Goal: Contribute content: Contribute content

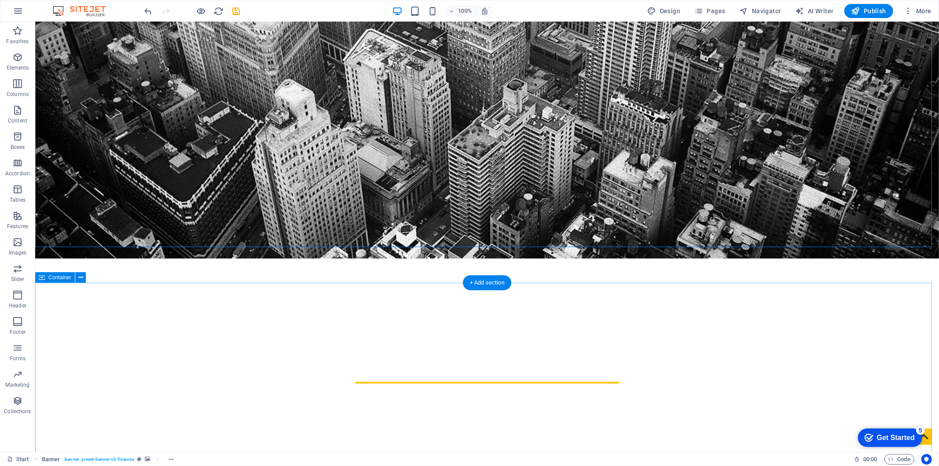
scroll to position [195, 0]
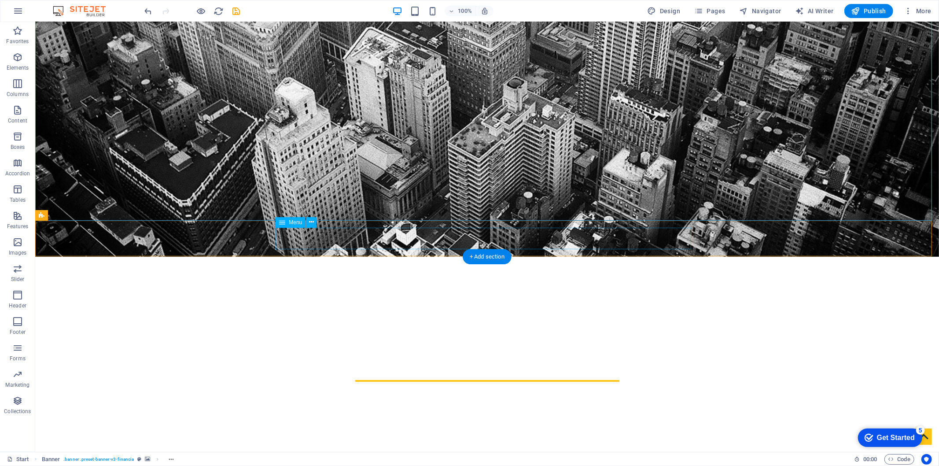
click at [408, 446] on nav "Home About us Services Contact" at bounding box center [486, 457] width 415 height 22
select select
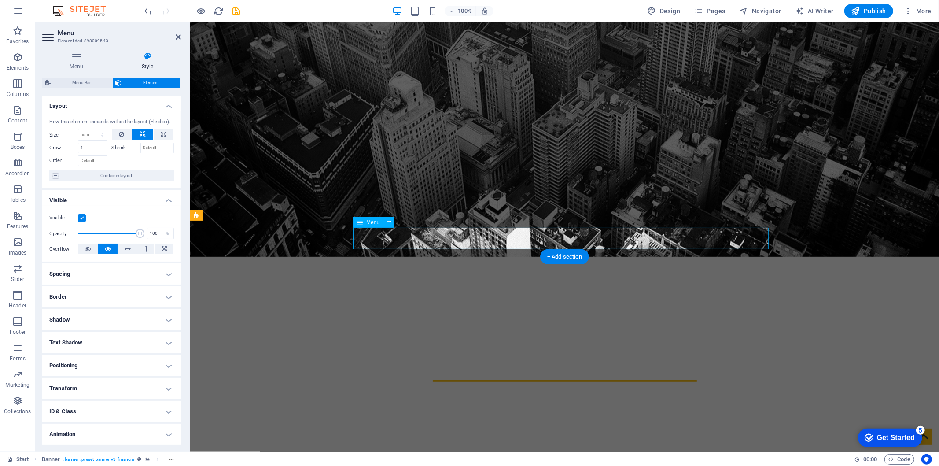
click at [372, 446] on nav "Home About us Services Contact" at bounding box center [563, 457] width 415 height 22
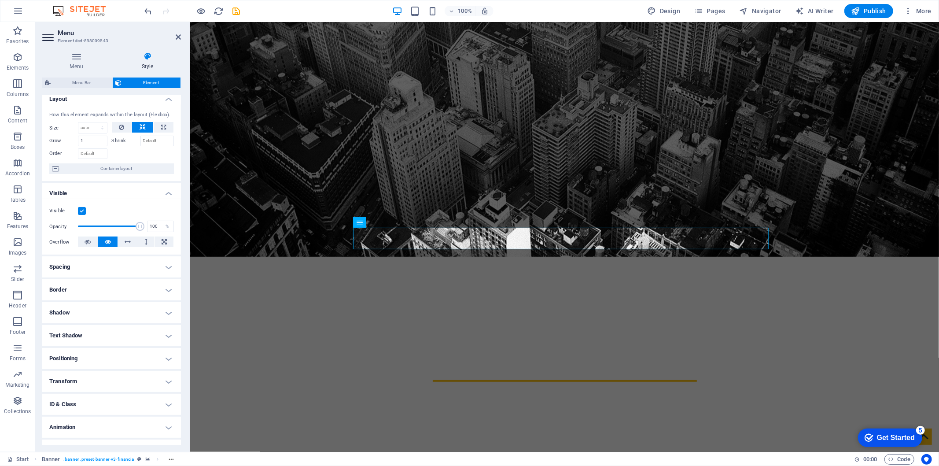
scroll to position [0, 0]
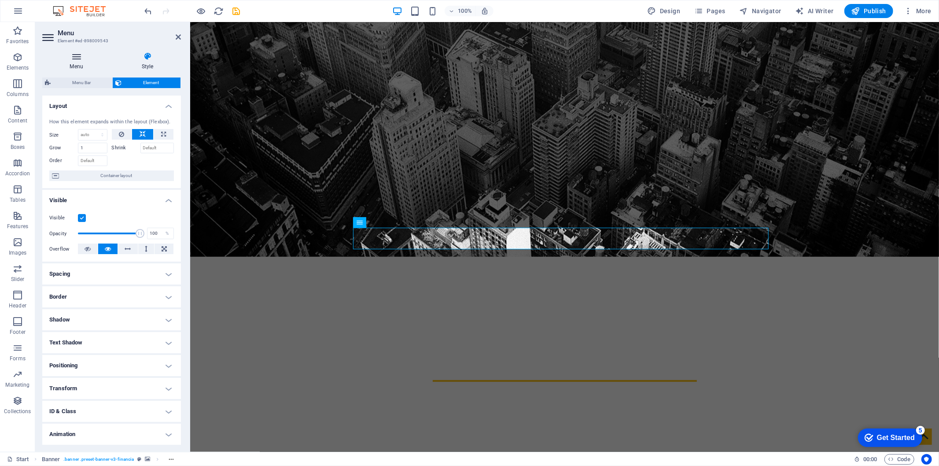
click at [84, 59] on icon at bounding box center [76, 56] width 68 height 9
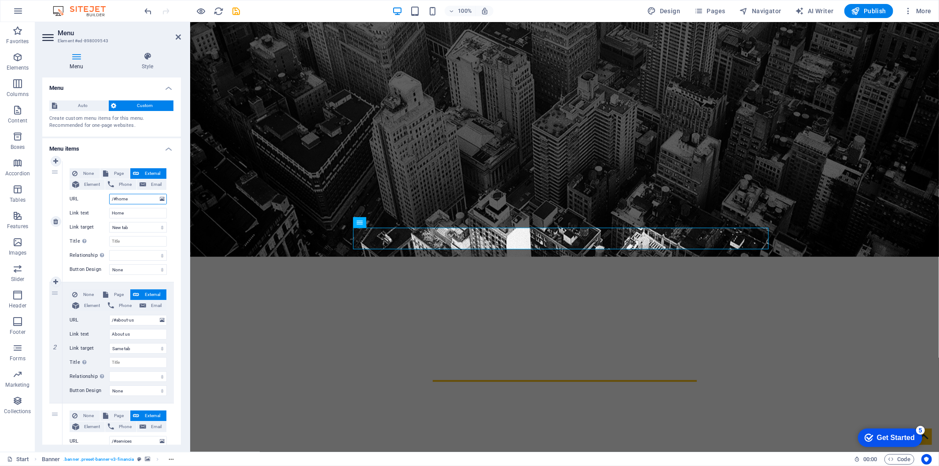
click at [133, 197] on input "/#home" at bounding box center [138, 199] width 58 height 11
type input "/#Acasș"
select select
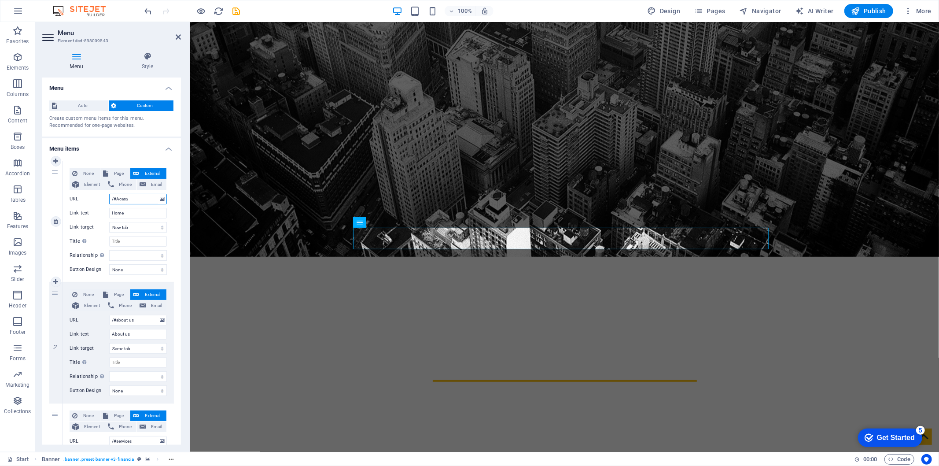
select select
type input "/#Acasă"
select select
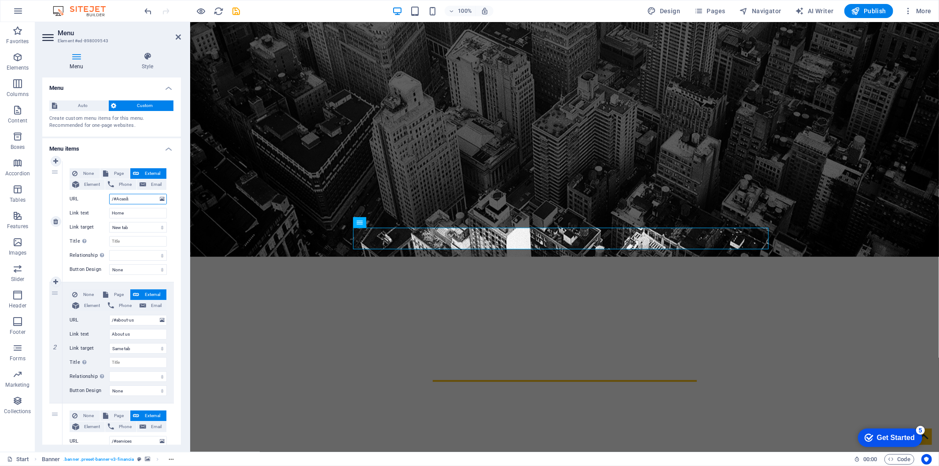
select select
type input "/#home"
select select
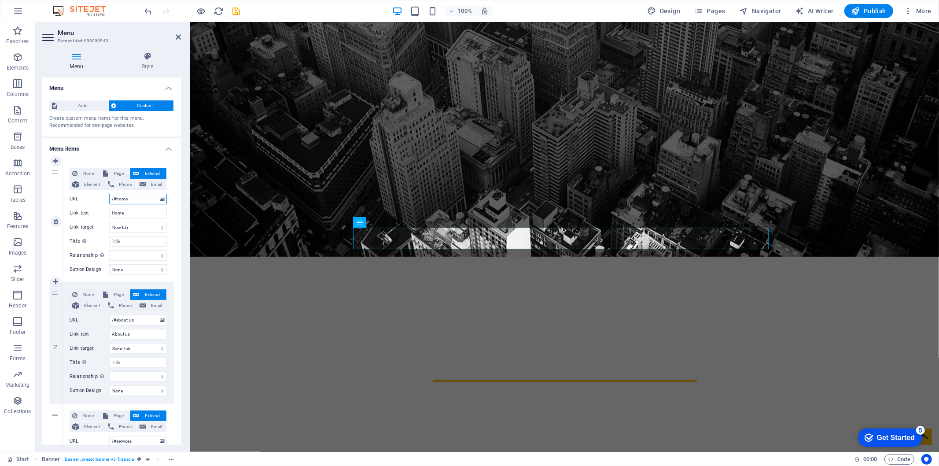
select select
click at [115, 214] on input "Home" at bounding box center [138, 213] width 58 height 11
click at [116, 214] on input "Home" at bounding box center [138, 213] width 58 height 11
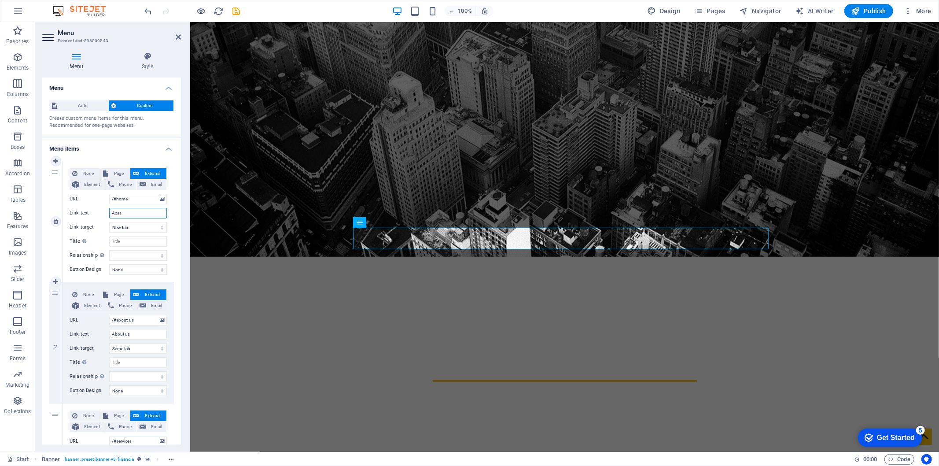
type input "Acasă"
select select
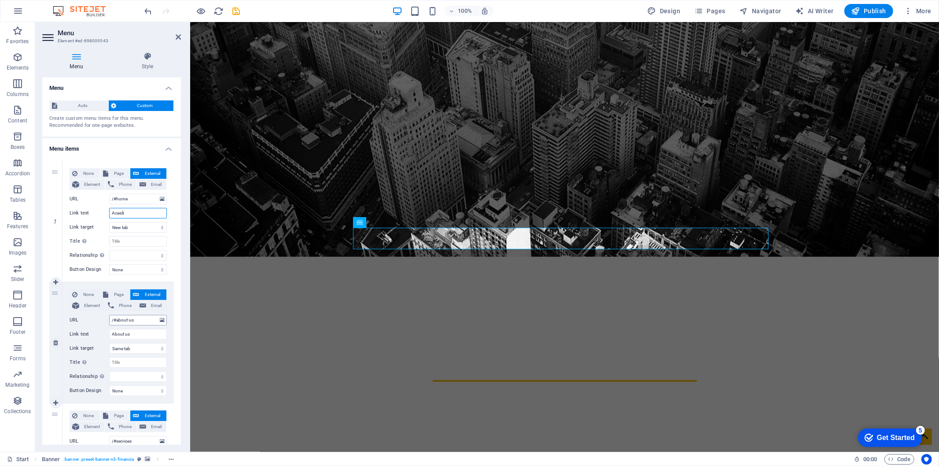
type input "Acasă"
click at [129, 315] on input "/#about-us" at bounding box center [138, 320] width 58 height 11
drag, startPoint x: 136, startPoint y: 318, endPoint x: 121, endPoint y: 321, distance: 15.7
click at [121, 321] on input "/#about-us" at bounding box center [138, 320] width 58 height 11
click at [133, 332] on input "About us" at bounding box center [138, 334] width 58 height 11
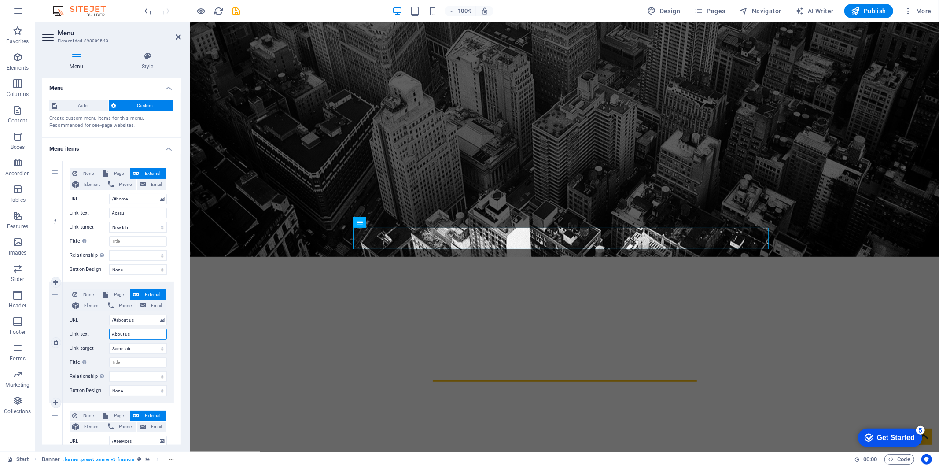
drag, startPoint x: 134, startPoint y: 333, endPoint x: 103, endPoint y: 331, distance: 31.3
click at [99, 331] on div "Link text About us" at bounding box center [118, 334] width 97 height 11
type input "Despre noi"
select select
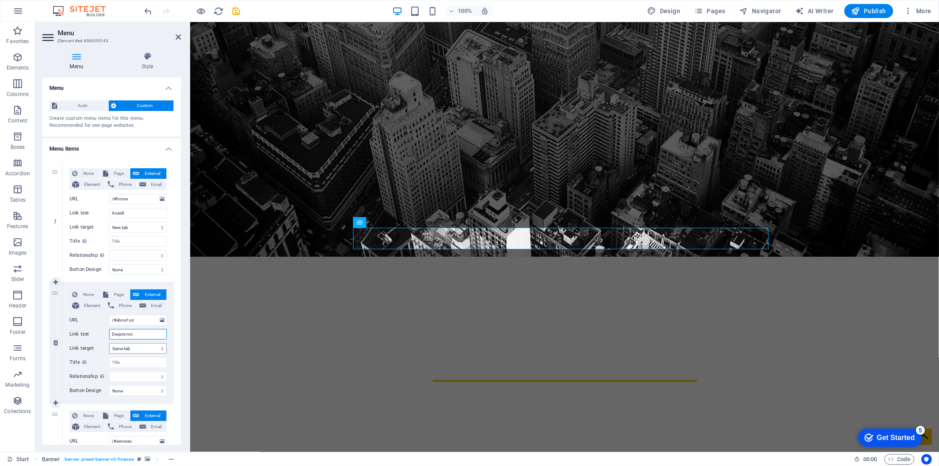
select select
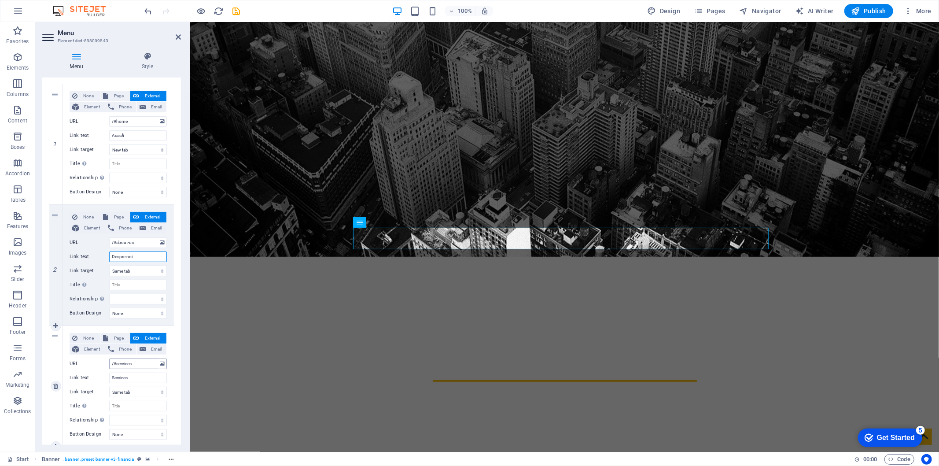
scroll to position [98, 0]
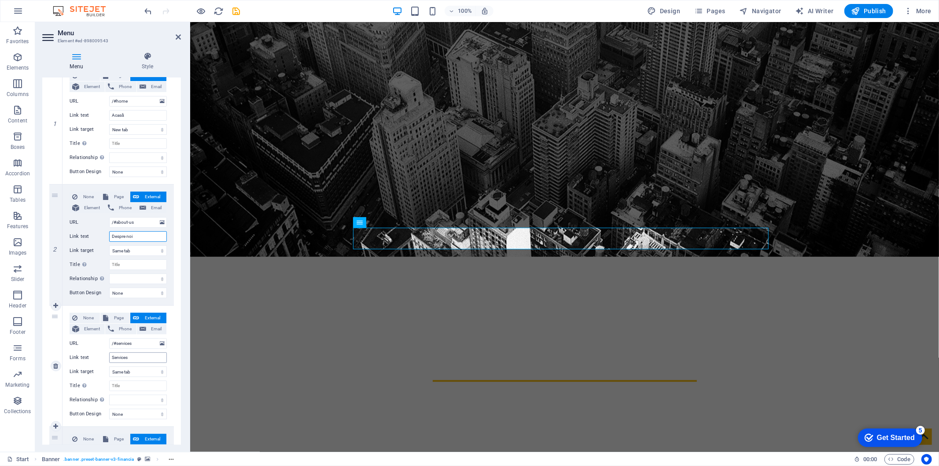
type input "Despre noi"
click at [140, 357] on input "Services" at bounding box center [138, 357] width 58 height 11
drag, startPoint x: 140, startPoint y: 356, endPoint x: 89, endPoint y: 357, distance: 51.1
click at [88, 357] on div "Link text Services" at bounding box center [118, 357] width 97 height 11
type input "Servicii"
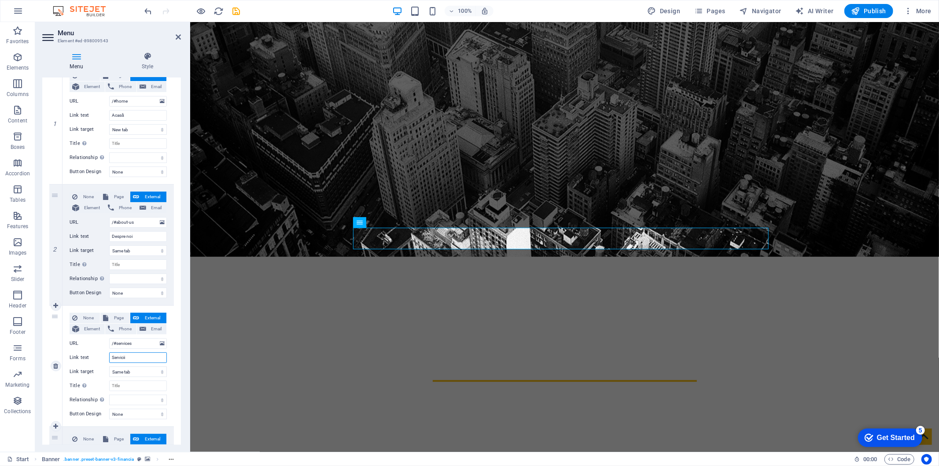
select select
type input "Servicii"
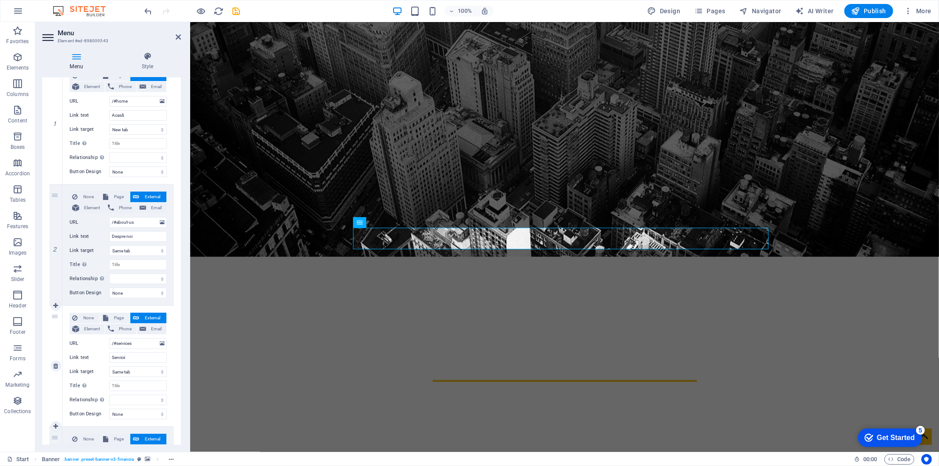
click at [87, 357] on label "Link text" at bounding box center [90, 357] width 40 height 11
click at [109, 357] on input "Servicii" at bounding box center [138, 357] width 58 height 11
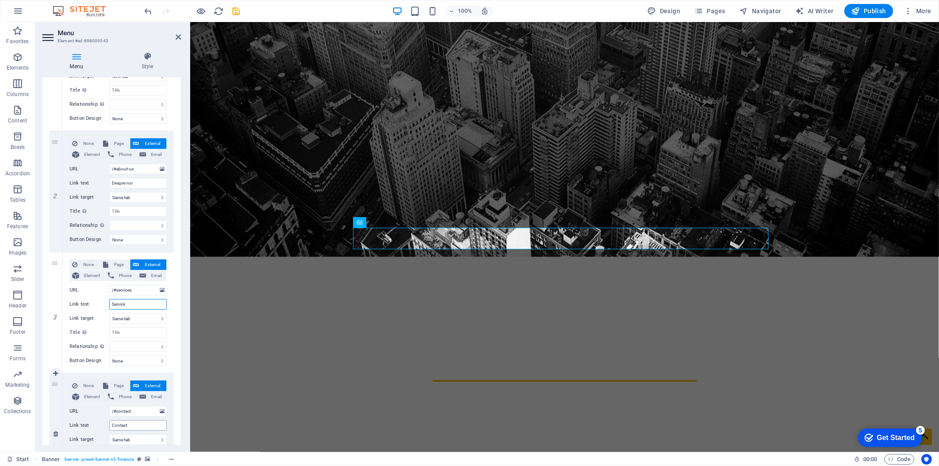
scroll to position [224, 0]
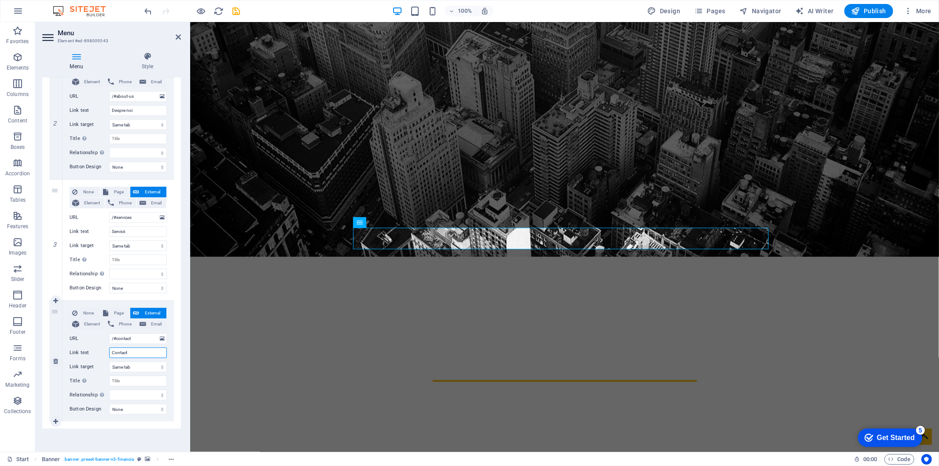
click at [143, 353] on input "Contact" at bounding box center [138, 352] width 58 height 11
drag, startPoint x: 142, startPoint y: 352, endPoint x: 81, endPoint y: 349, distance: 61.7
click at [81, 349] on div "Link text Contact" at bounding box center [118, 352] width 97 height 11
click at [155, 354] on input "Contact" at bounding box center [138, 352] width 58 height 11
click at [95, 347] on label "Link text" at bounding box center [90, 352] width 40 height 11
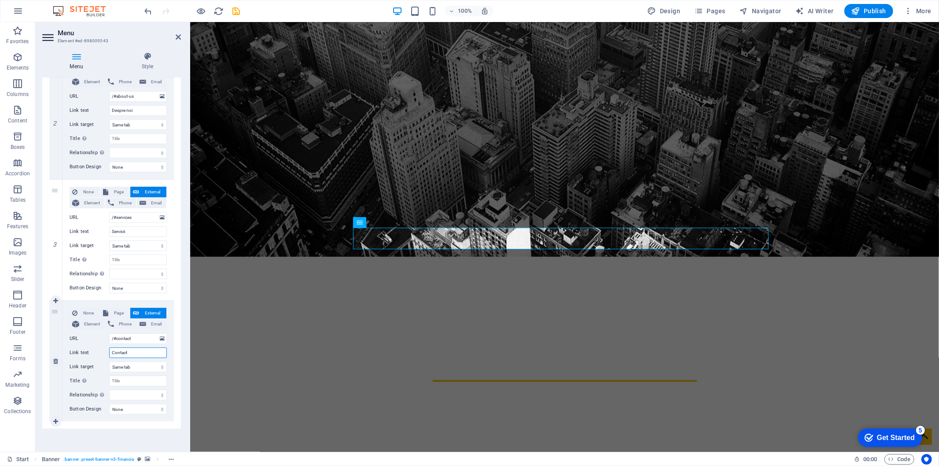
click at [109, 347] on input "Contact" at bounding box center [138, 352] width 58 height 11
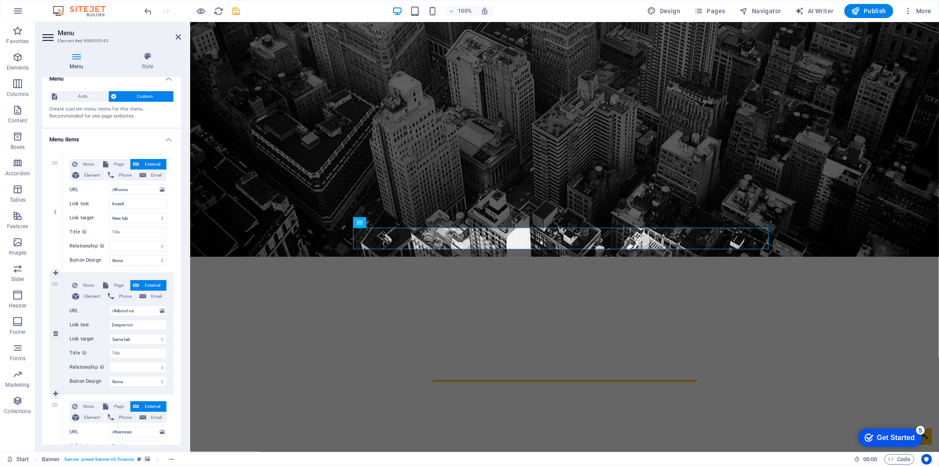
scroll to position [0, 0]
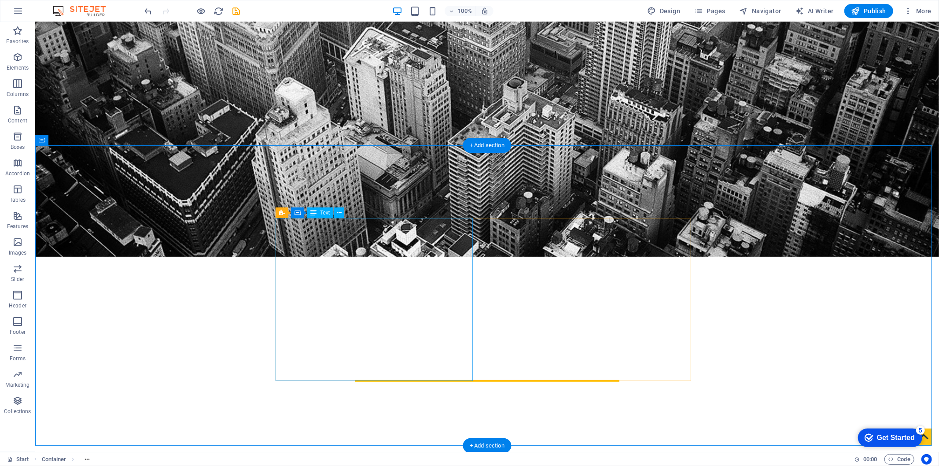
scroll to position [342, 0]
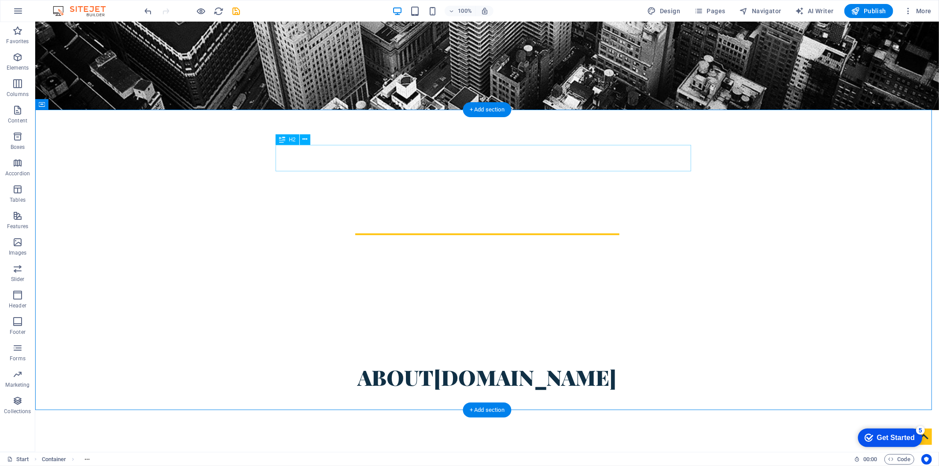
click at [471, 363] on div "About [DOMAIN_NAME]" at bounding box center [486, 376] width 415 height 26
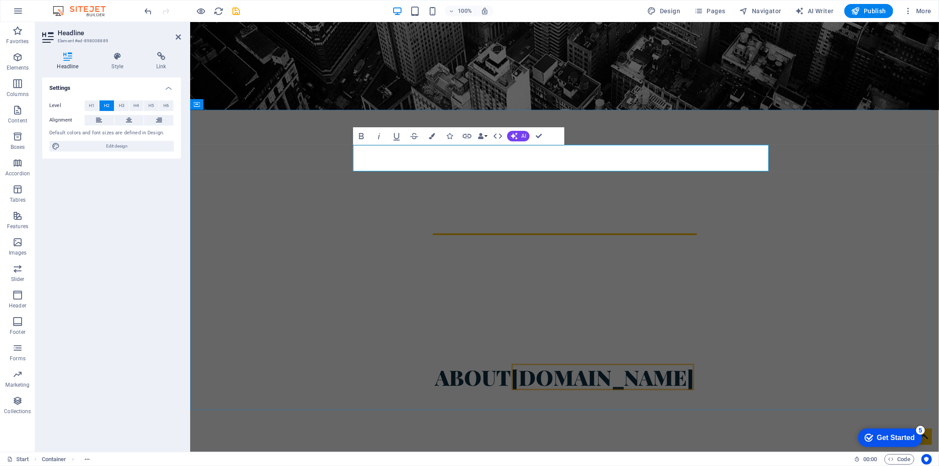
click at [471, 363] on h2 "About [DOMAIN_NAME]" at bounding box center [563, 376] width 415 height 26
click at [484, 400] on div "Lorem ipsum dolor sit amet, consectetuer adipiscing elit. Aenean commodo ligula…" at bounding box center [563, 446] width 415 height 93
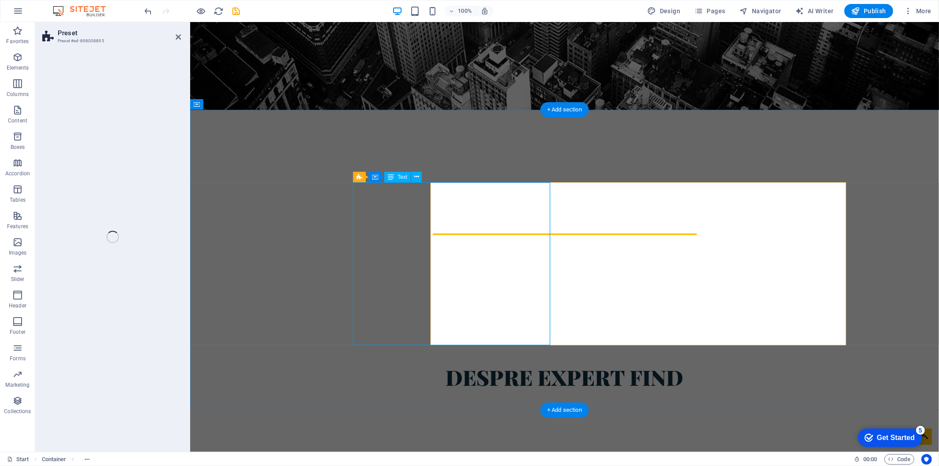
click at [483, 400] on div "Lorem ipsum dolor sit amet, consectetuer adipiscing elit. Aenean commodo ligula…" at bounding box center [563, 446] width 415 height 93
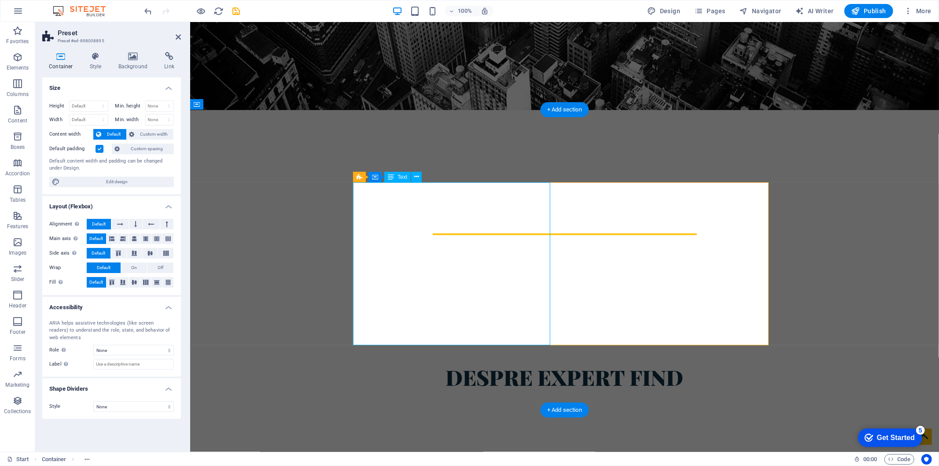
click at [495, 400] on div "Lorem ipsum dolor sit amet, consectetuer adipiscing elit. Aenean commodo ligula…" at bounding box center [563, 446] width 415 height 93
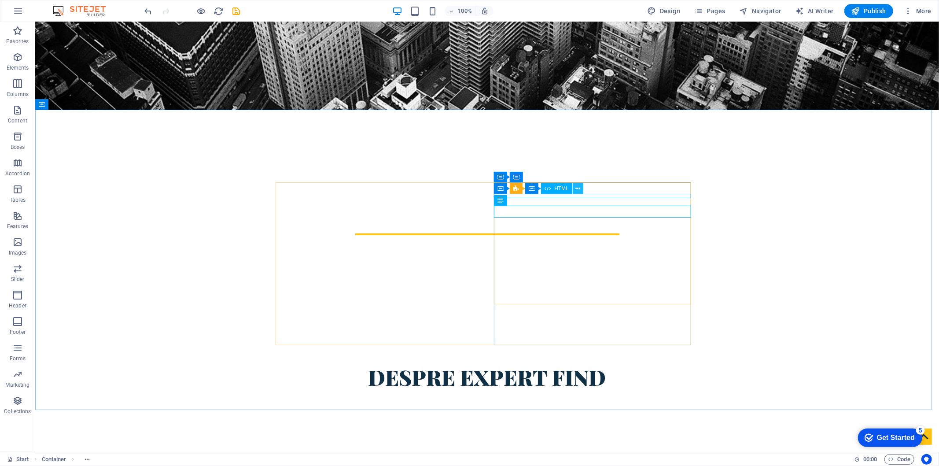
click at [575, 194] on button at bounding box center [577, 188] width 11 height 11
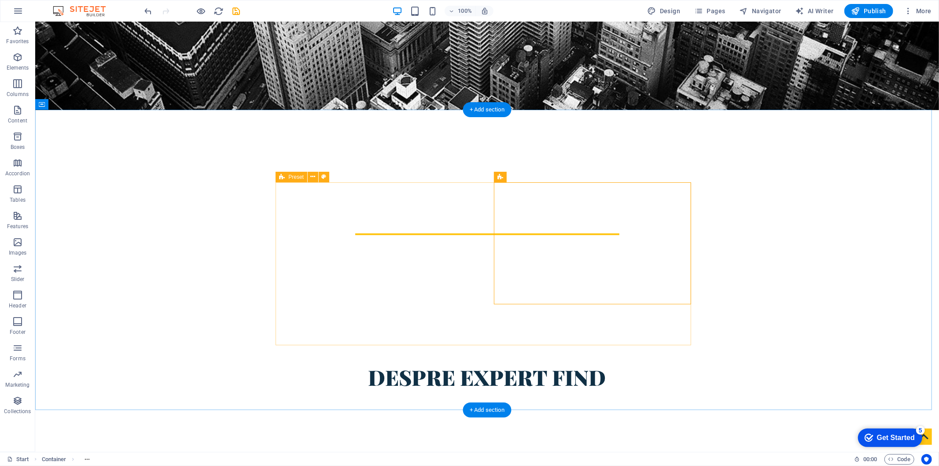
click at [421, 400] on div "Lorem ipsum dolor sit amet, consectetuer adipiscing elit. Aenean commodo ligula…" at bounding box center [486, 446] width 415 height 93
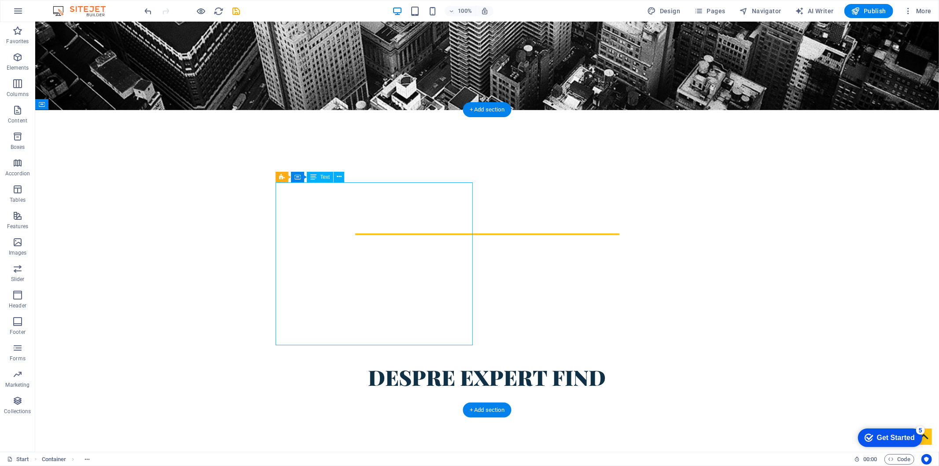
click at [421, 400] on div "Lorem ipsum dolor sit amet, consectetuer adipiscing elit. Aenean commodo ligula…" at bounding box center [486, 446] width 415 height 93
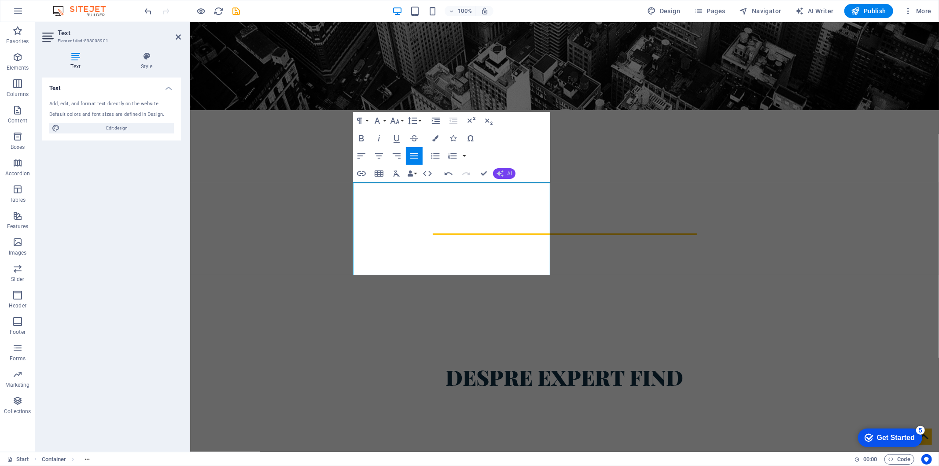
click at [501, 173] on icon "button" at bounding box center [499, 173] width 7 height 7
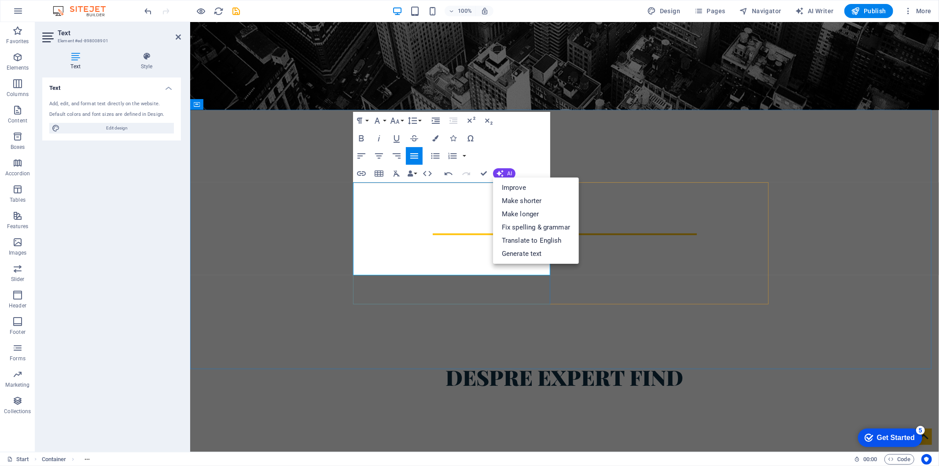
click at [432, 424] on p "Nulla consequat massa quis enim. Donec pede justo, fringilla vel aliquet nec, v…" at bounding box center [563, 441] width 415 height 35
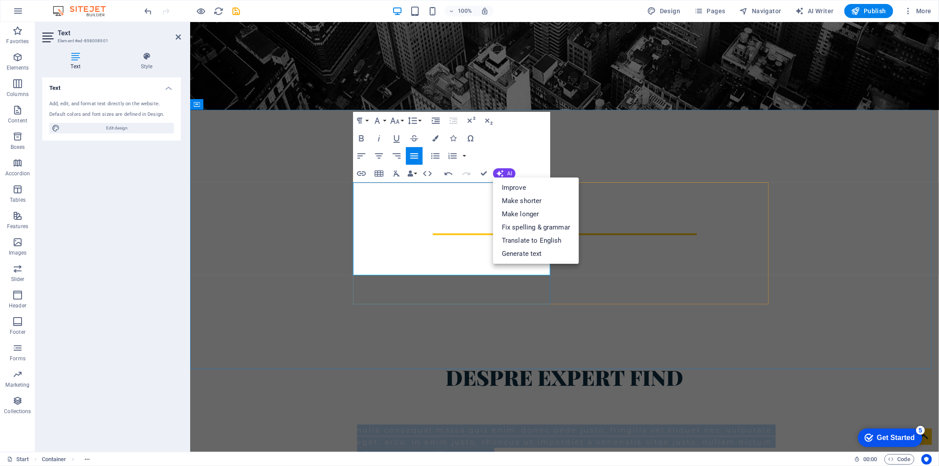
click at [432, 424] on p "Nulla consequat massa quis enim. Donec pede justo, fringilla vel aliquet nec, v…" at bounding box center [563, 441] width 415 height 35
click at [435, 424] on p "Nulla consequat massa quis enim. Donec pede justo, fringilla vel aliquet nec, v…" at bounding box center [563, 441] width 415 height 35
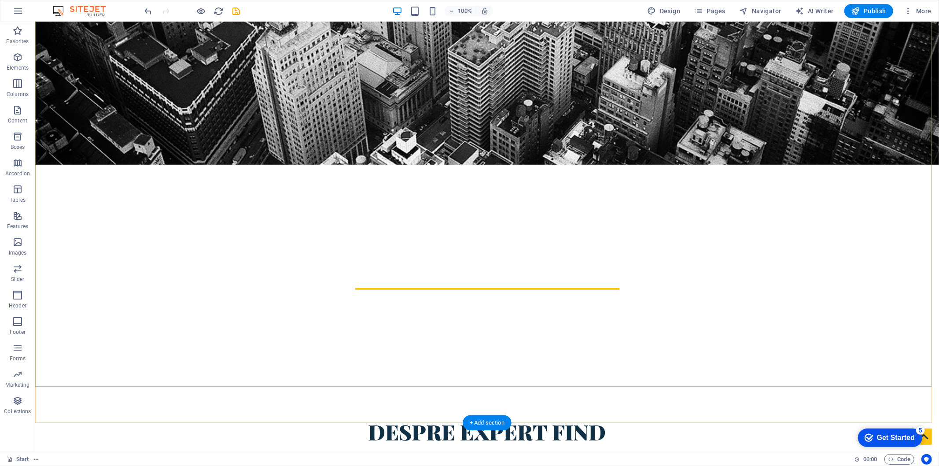
scroll to position [293, 0]
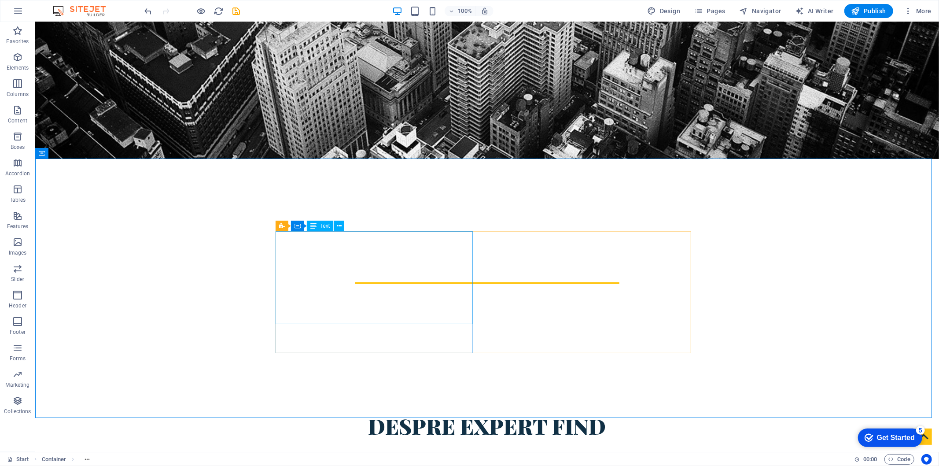
click at [326, 227] on span "Text" at bounding box center [325, 225] width 10 height 5
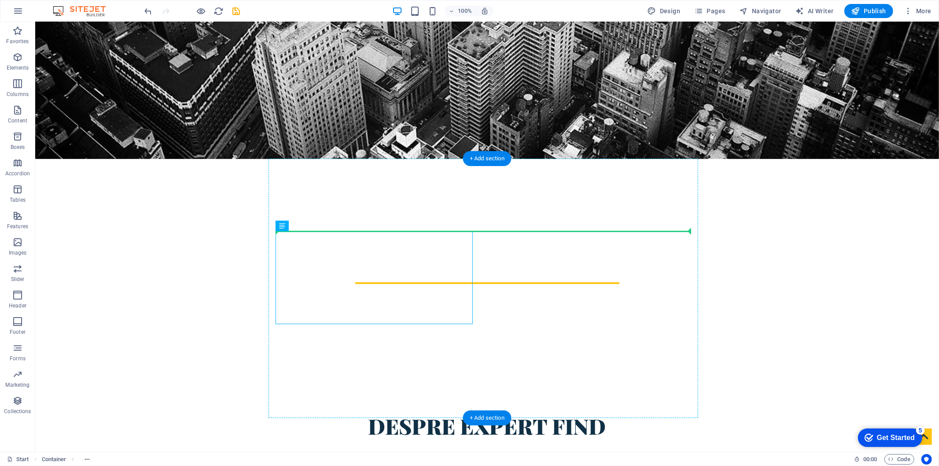
drag, startPoint x: 353, startPoint y: 246, endPoint x: 319, endPoint y: 229, distance: 38.0
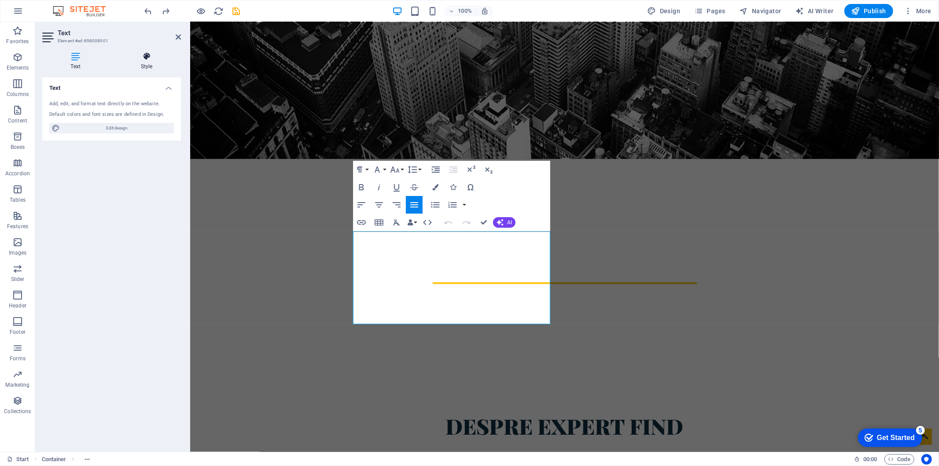
click at [159, 64] on h4 "Style" at bounding box center [146, 61] width 69 height 18
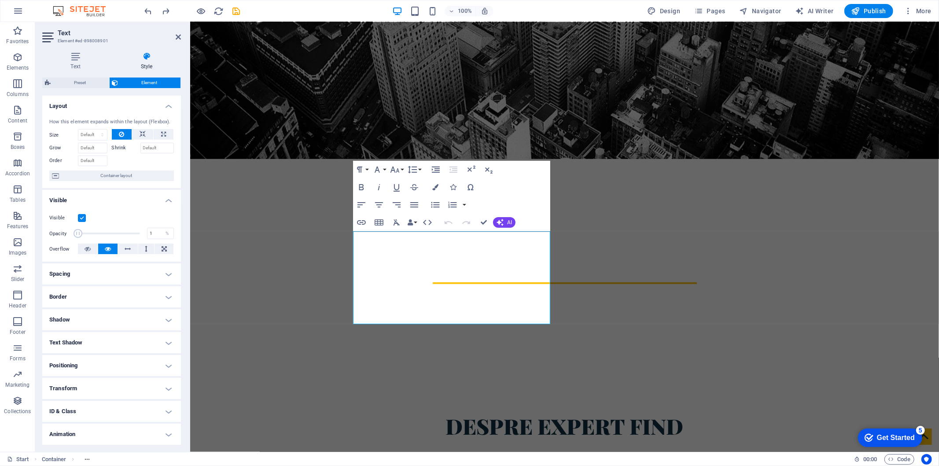
drag, startPoint x: 134, startPoint y: 231, endPoint x: 55, endPoint y: 235, distance: 78.4
click at [55, 235] on div "Opacity 100 %" at bounding box center [111, 233] width 125 height 13
drag, startPoint x: 75, startPoint y: 232, endPoint x: 186, endPoint y: 237, distance: 111.0
click at [174, 236] on div "Visible Opacity 100 % Overflow" at bounding box center [111, 233] width 139 height 56
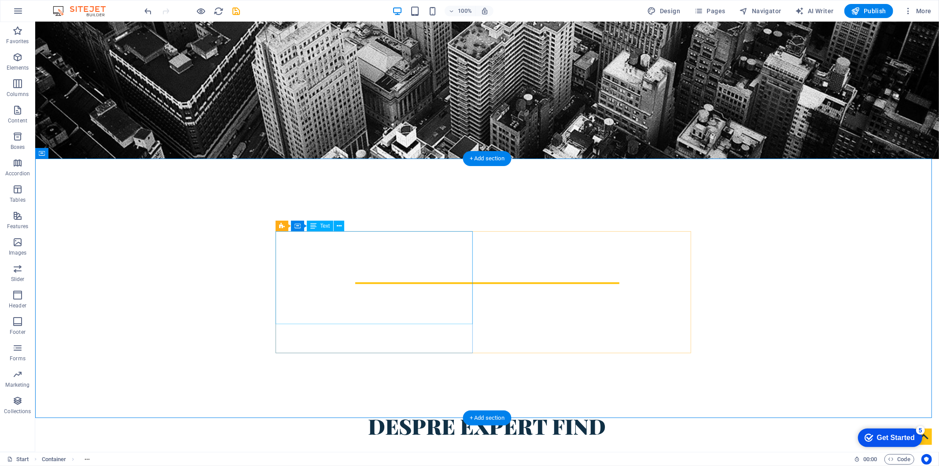
click at [339, 225] on icon at bounding box center [339, 225] width 5 height 9
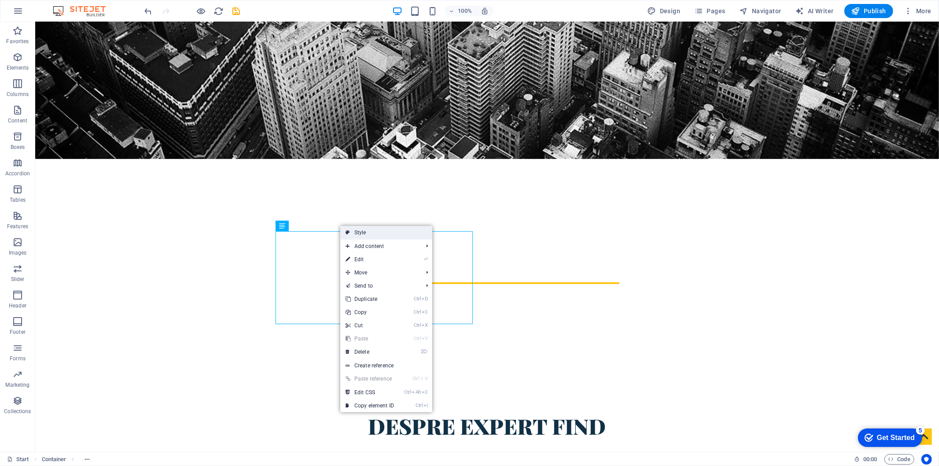
click at [405, 229] on link "Style" at bounding box center [386, 232] width 92 height 13
select select "px"
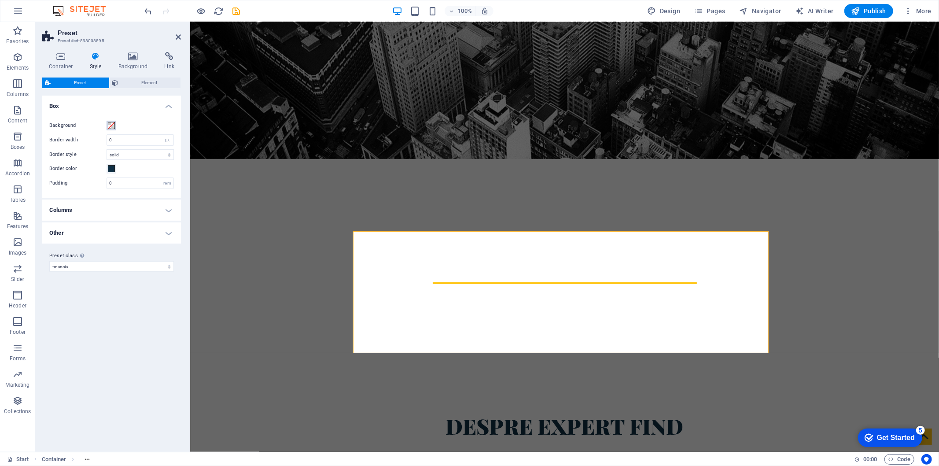
click at [114, 125] on span at bounding box center [111, 125] width 7 height 7
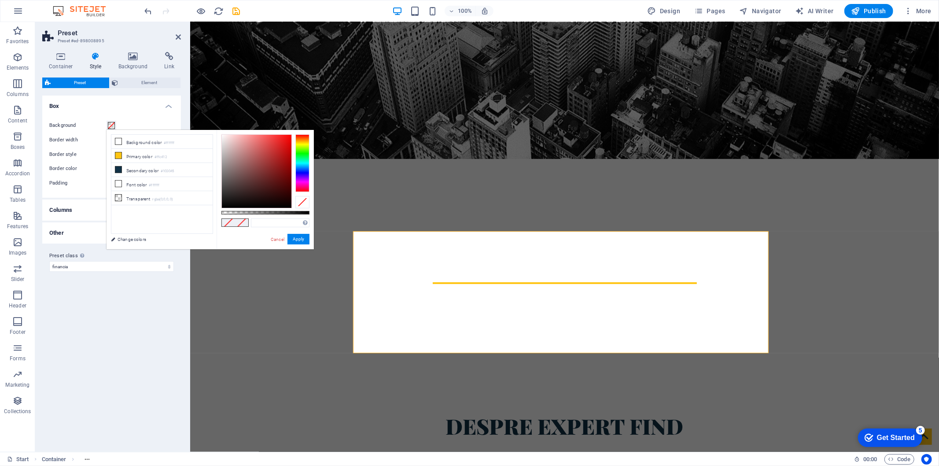
click at [114, 125] on span at bounding box center [111, 125] width 7 height 7
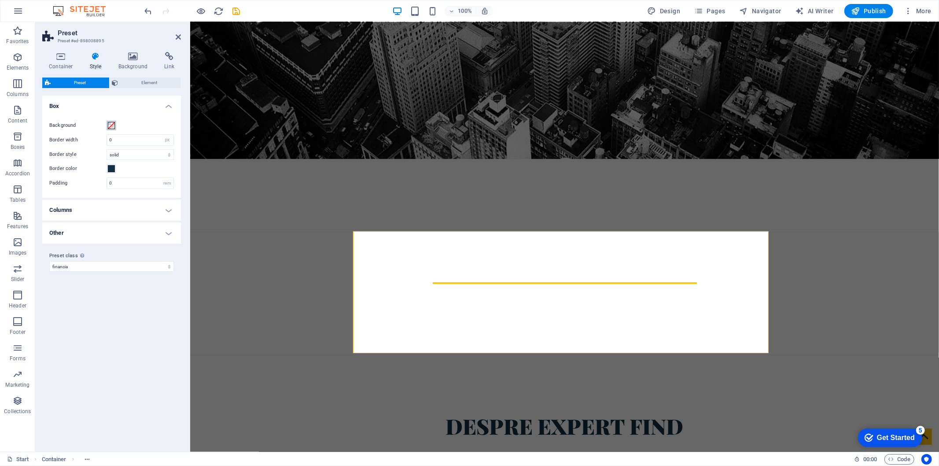
click at [112, 124] on span at bounding box center [111, 125] width 7 height 7
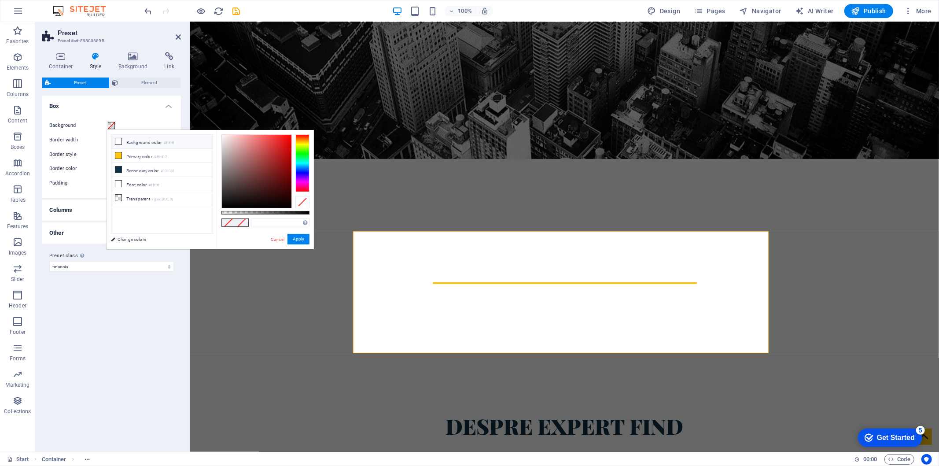
click at [124, 141] on li "Background color #ffffff" at bounding box center [161, 142] width 101 height 14
click at [119, 140] on icon at bounding box center [118, 141] width 6 height 6
drag, startPoint x: 279, startPoint y: 157, endPoint x: 276, endPoint y: 174, distance: 17.8
click at [276, 170] on div at bounding box center [257, 171] width 70 height 73
drag, startPoint x: 278, startPoint y: 169, endPoint x: 283, endPoint y: 223, distance: 54.4
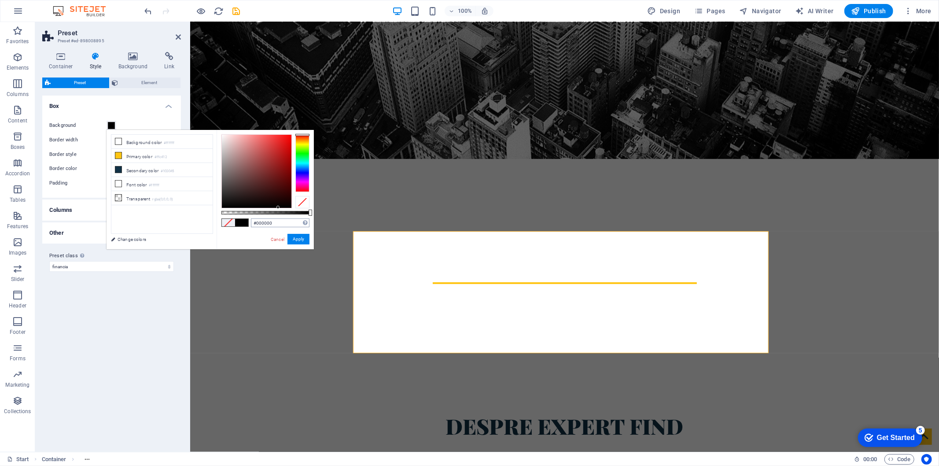
click at [282, 220] on div "#000000 Supported formats #0852ed rgb(8, 82, 237) rgba(8, 82, 237, 90%) hsv(221…" at bounding box center [264, 253] width 97 height 247
type input "#000000"
drag, startPoint x: 282, startPoint y: 205, endPoint x: 298, endPoint y: 209, distance: 16.0
click at [298, 209] on div "#000000 Supported formats #0852ed rgb(8, 82, 237) rgba(8, 82, 237, 90%) hsv(221…" at bounding box center [264, 253] width 97 height 247
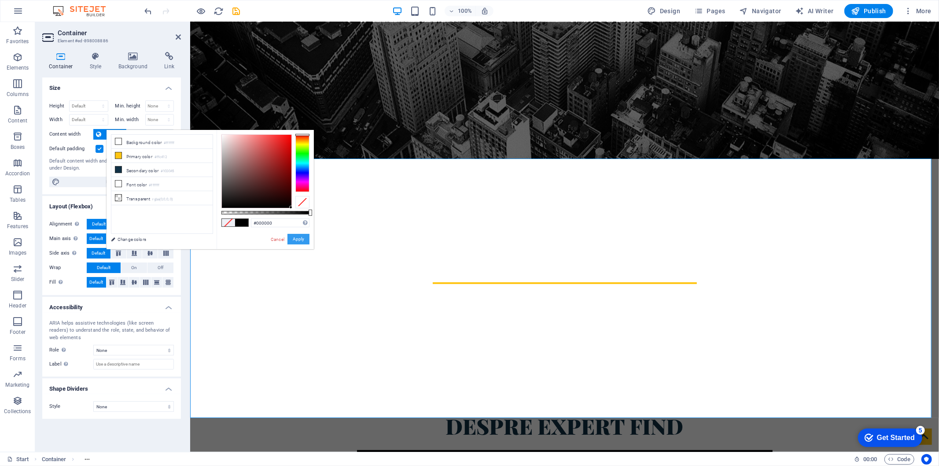
click at [302, 239] on button "Apply" at bounding box center [298, 239] width 22 height 11
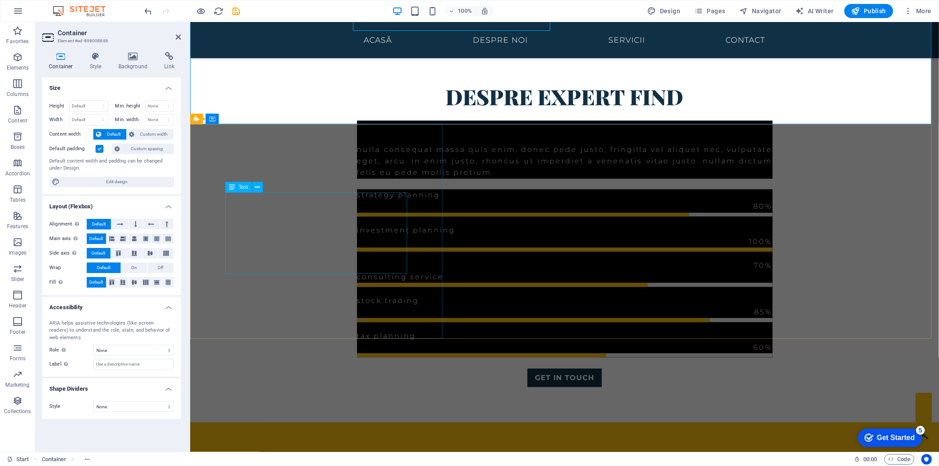
scroll to position [782, 0]
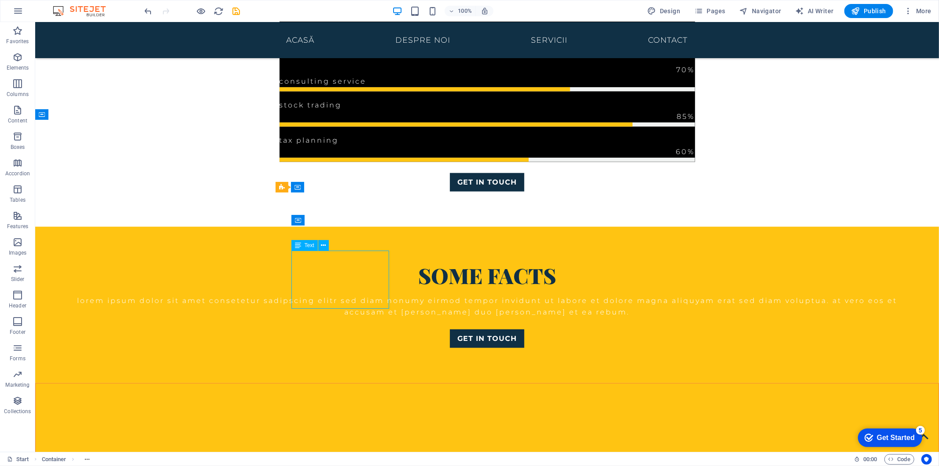
click at [321, 249] on icon at bounding box center [323, 245] width 5 height 9
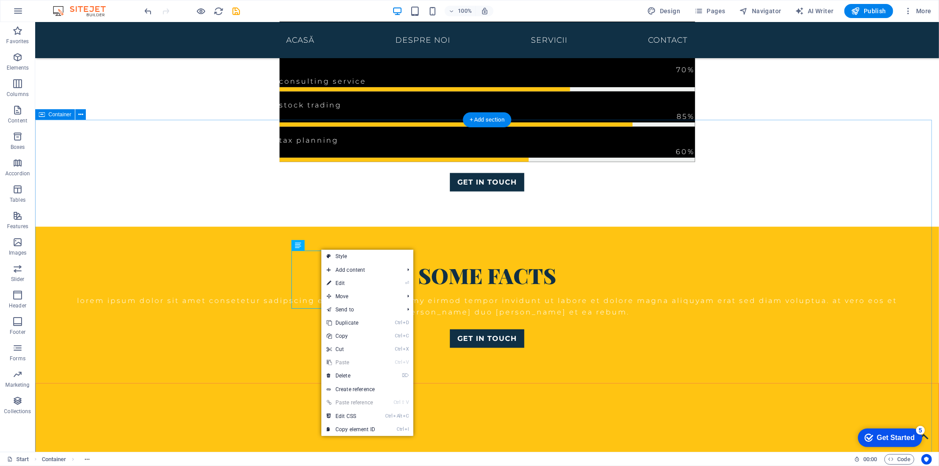
drag, startPoint x: 225, startPoint y: 232, endPoint x: 331, endPoint y: 266, distance: 111.3
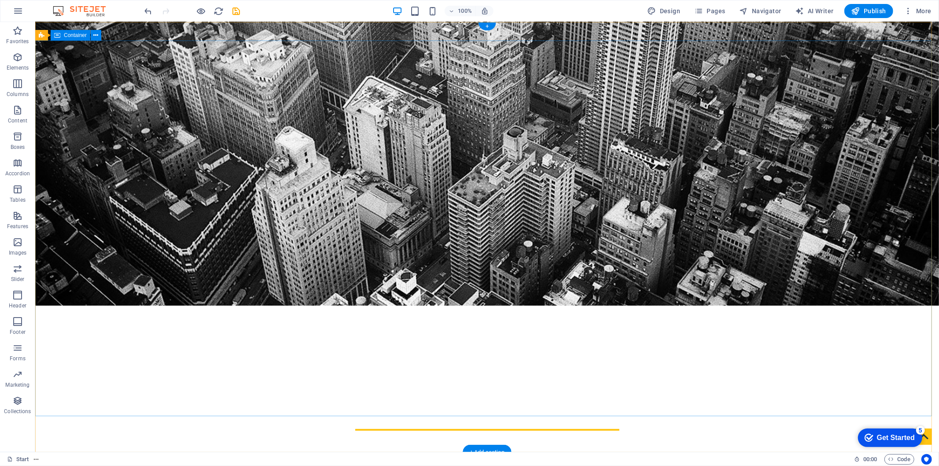
scroll to position [0, 0]
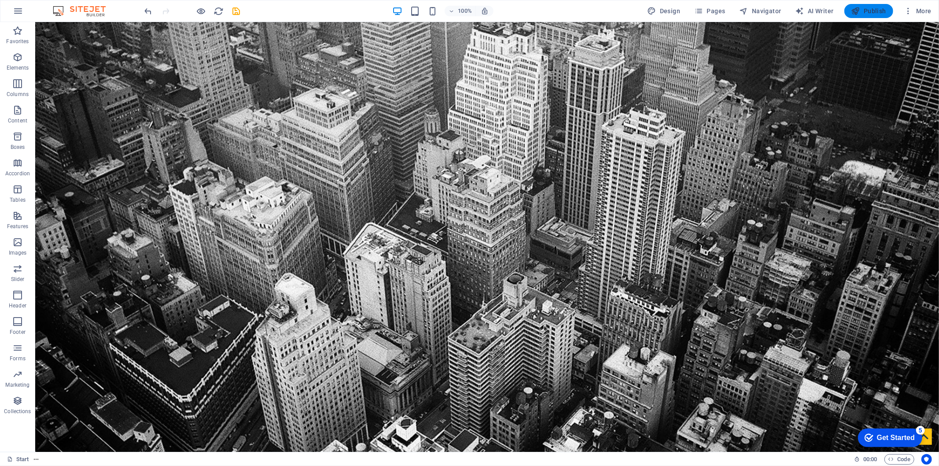
click at [867, 12] on span "Publish" at bounding box center [868, 11] width 35 height 9
click at [867, 13] on span "Publish" at bounding box center [868, 11] width 35 height 9
